Goal: Task Accomplishment & Management: Use online tool/utility

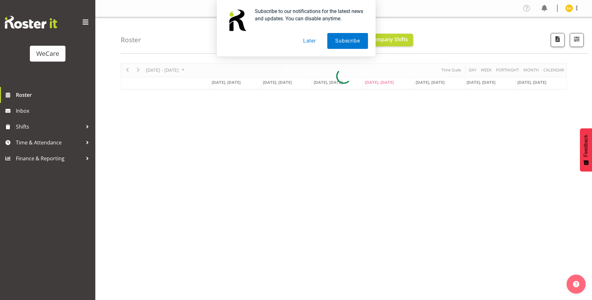
click at [306, 41] on button "Later" at bounding box center [309, 41] width 29 height 16
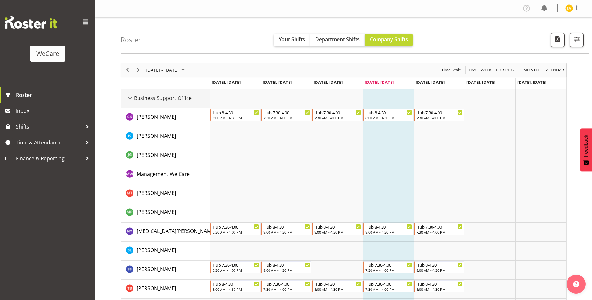
click at [132, 98] on div "Business Support Office resource" at bounding box center [130, 98] width 8 height 8
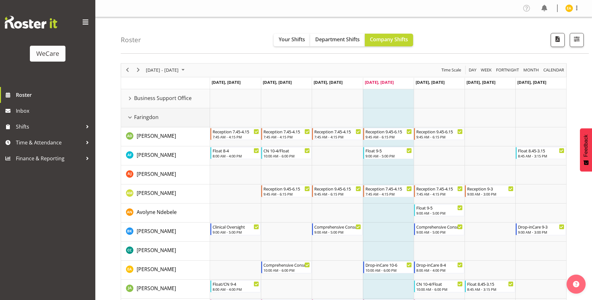
click at [130, 117] on div "Faringdon resource" at bounding box center [130, 117] width 8 height 8
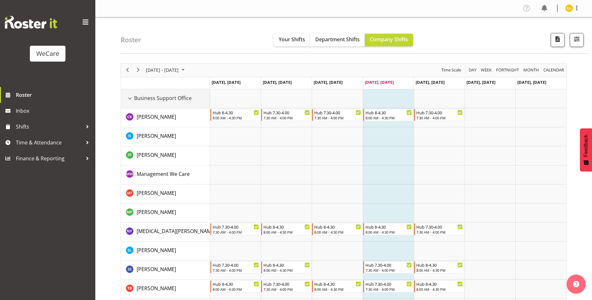
click at [132, 98] on div "Business Support Office resource" at bounding box center [130, 98] width 8 height 8
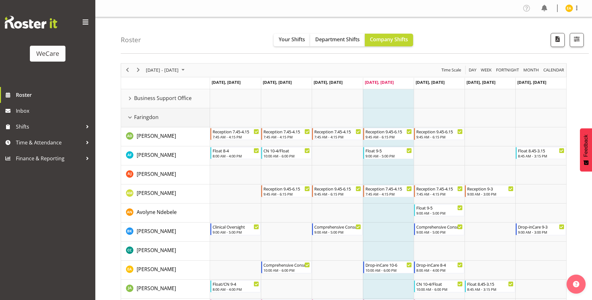
click at [131, 117] on div "Faringdon resource" at bounding box center [130, 117] width 8 height 8
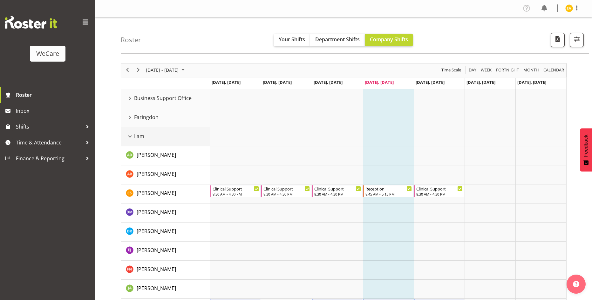
click at [131, 136] on div "Ilam resource" at bounding box center [130, 136] width 8 height 8
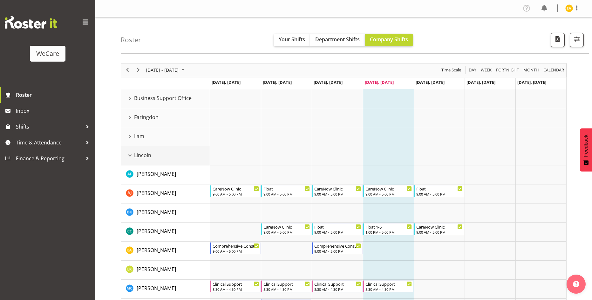
click at [130, 154] on div "Lincoln resource" at bounding box center [130, 155] width 8 height 8
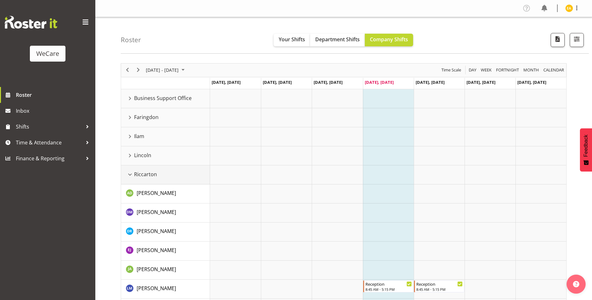
click at [133, 175] on div "Riccarton resource" at bounding box center [130, 175] width 8 height 8
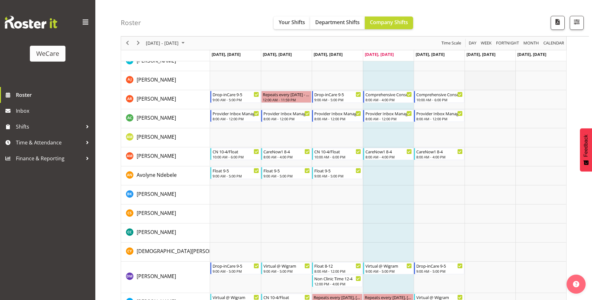
scroll to position [159, 0]
